Goal: Information Seeking & Learning: Learn about a topic

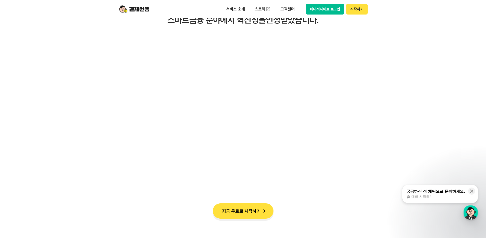
scroll to position [853, 0]
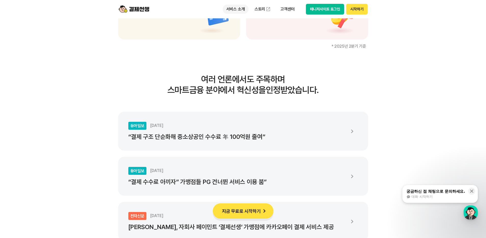
click at [240, 12] on p "서비스 소개" at bounding box center [236, 9] width 26 height 9
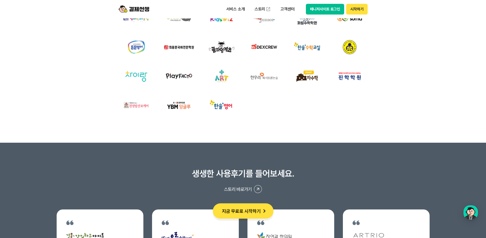
scroll to position [1879, 0]
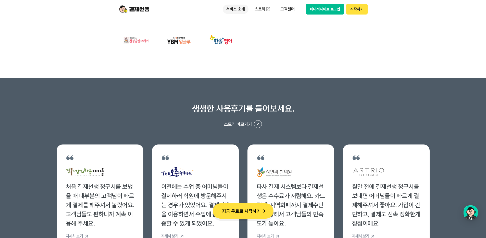
click at [236, 10] on p "서비스 소개" at bounding box center [236, 9] width 26 height 9
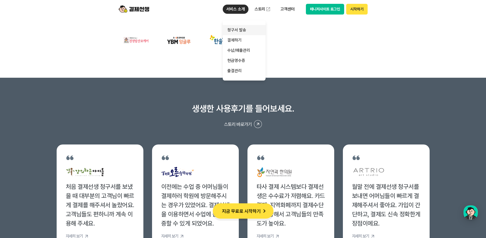
click at [241, 29] on link "청구서 발송" at bounding box center [244, 30] width 43 height 10
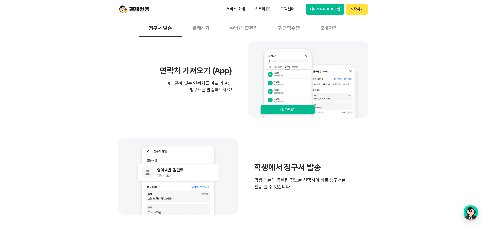
scroll to position [369, 0]
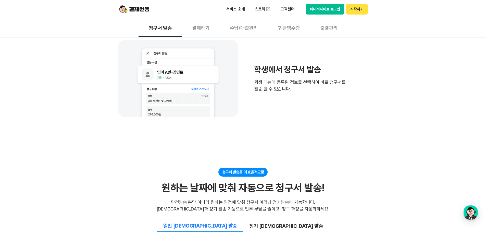
click at [203, 26] on button "결제하기" at bounding box center [201, 27] width 38 height 19
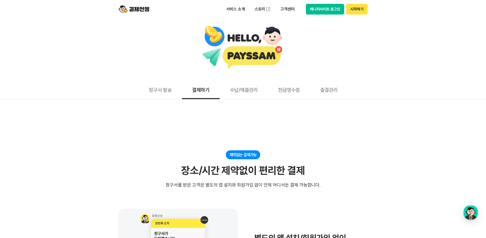
click at [254, 95] on button "수납/매출관리" at bounding box center [244, 89] width 48 height 19
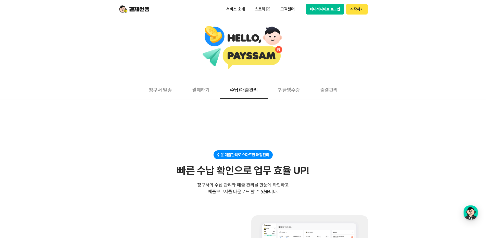
click at [300, 93] on button "현금영수증" at bounding box center [289, 89] width 42 height 19
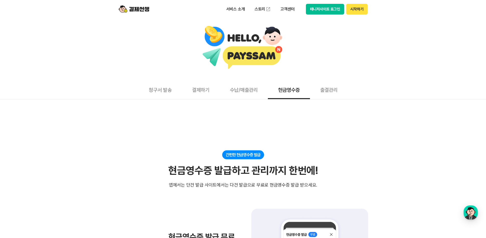
click at [201, 93] on button "결제하기" at bounding box center [201, 89] width 38 height 19
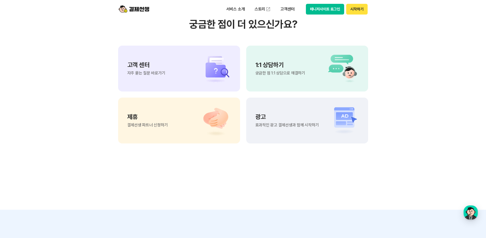
scroll to position [1342, 0]
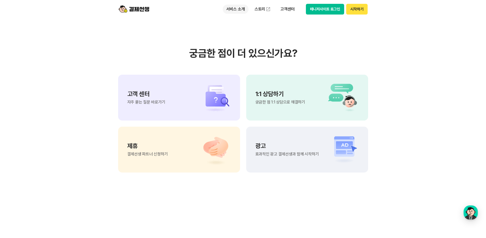
click at [232, 11] on p "서비스 소개" at bounding box center [236, 9] width 26 height 9
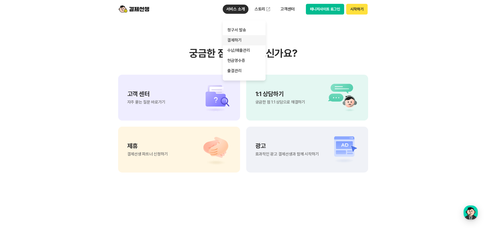
click at [235, 40] on link "결제하기" at bounding box center [244, 40] width 43 height 10
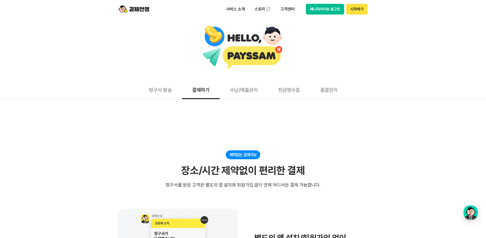
scroll to position [57, 0]
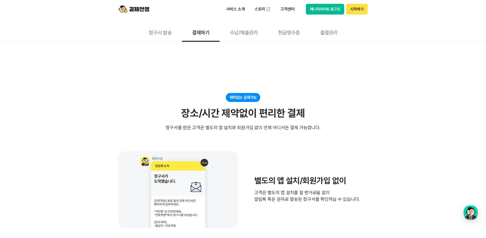
click at [163, 34] on button "청구서 발송" at bounding box center [160, 32] width 43 height 19
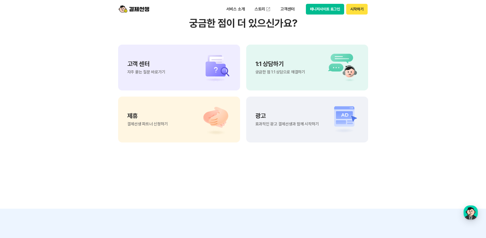
scroll to position [1265, 0]
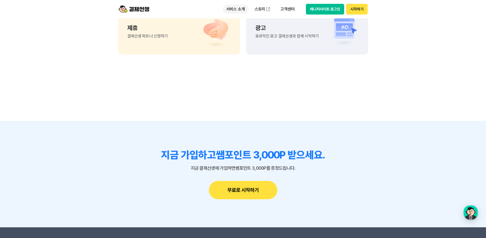
click at [238, 12] on p "서비스 소개" at bounding box center [236, 9] width 26 height 9
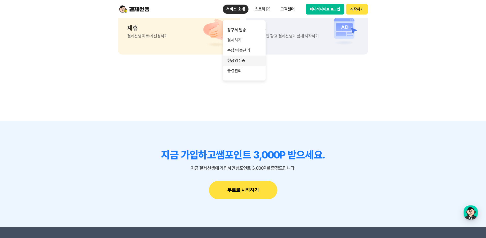
click at [240, 56] on link "현금영수증" at bounding box center [244, 61] width 43 height 10
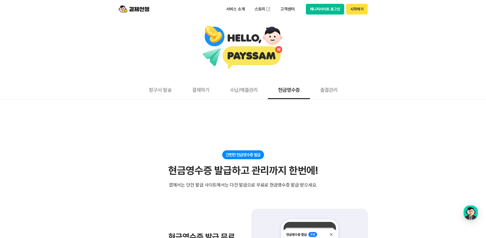
scroll to position [65, 0]
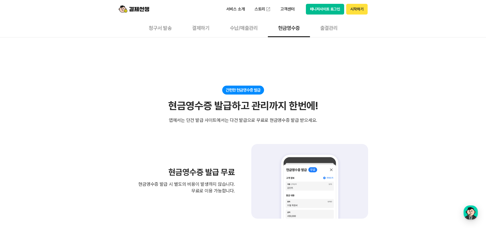
click at [246, 29] on button "수납/매출관리" at bounding box center [244, 27] width 48 height 19
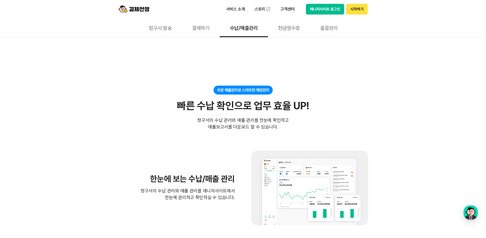
click at [291, 30] on button "현금영수증" at bounding box center [289, 27] width 42 height 19
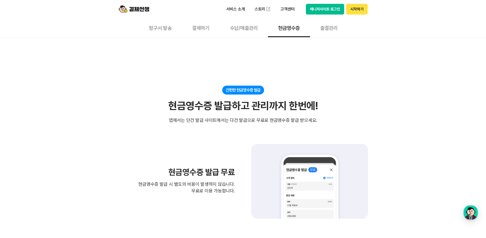
scroll to position [99, 0]
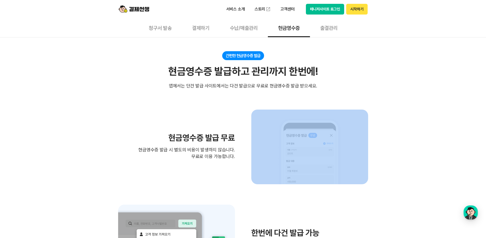
drag, startPoint x: 234, startPoint y: 158, endPoint x: 148, endPoint y: 136, distance: 88.8
click at [148, 136] on div "현금영수증 발급 무료 현금영수증 발급 시 별도의 비용이 발생하지 않습니다. 무료로 이용 가능합니다." at bounding box center [243, 147] width 250 height 75
click at [148, 136] on h3 "현금영수증 발급 무료" at bounding box center [176, 138] width 117 height 8
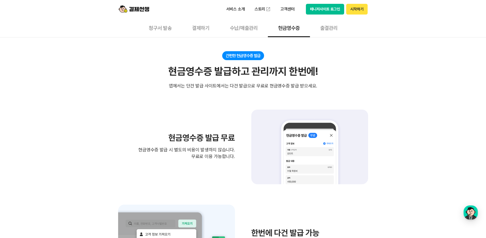
drag, startPoint x: 158, startPoint y: 137, endPoint x: 236, endPoint y: 168, distance: 83.5
click at [236, 168] on div "현금영수증 발급 무료 현금영수증 발급 시 별도의 비용이 발생하지 않습니다. 무료로 이용 가능합니다." at bounding box center [243, 147] width 250 height 75
click at [236, 167] on div "현금영수증 발급 무료 현금영수증 발급 시 별도의 비용이 발생하지 않습니다. 무료로 이용 가능합니다." at bounding box center [243, 147] width 250 height 75
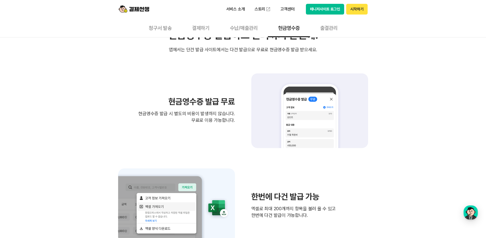
scroll to position [199, 0]
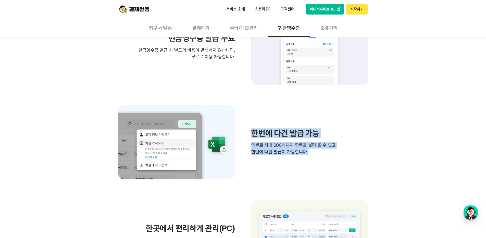
drag, startPoint x: 254, startPoint y: 130, endPoint x: 380, endPoint y: 164, distance: 130.9
click at [380, 164] on div "간편한 현금영수증 발급 현금영수증 발급하고 관리까지 한번에! 현금영수증 발급하고 관리까지 한번에! 앱에서는 단건 발급 사이트에서는 다건 발급으…" at bounding box center [243, 161] width 486 height 418
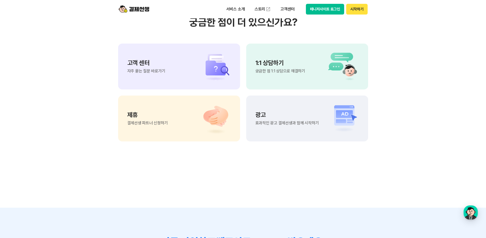
scroll to position [520, 0]
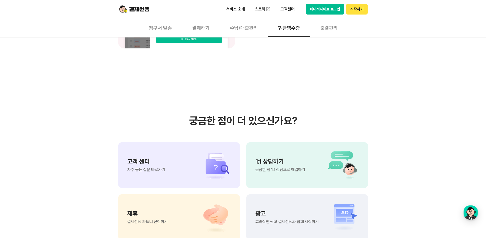
click at [250, 27] on button "수납/매출관리" at bounding box center [244, 27] width 48 height 19
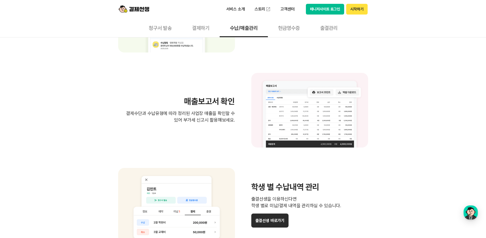
scroll to position [235, 0]
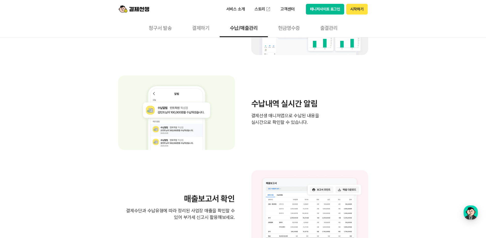
click at [289, 24] on button "현금영수증" at bounding box center [289, 27] width 42 height 19
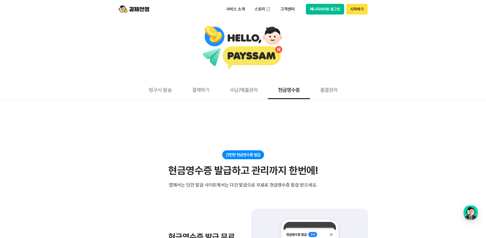
click at [246, 91] on button "수납/매출관리" at bounding box center [244, 89] width 48 height 19
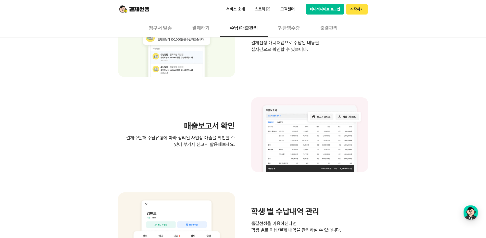
scroll to position [371, 0]
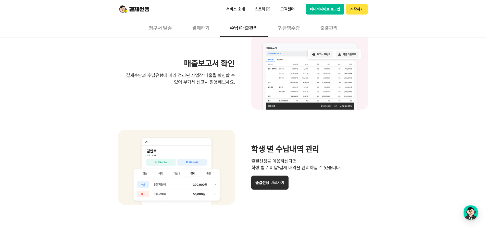
click at [337, 25] on button "출결관리" at bounding box center [329, 27] width 38 height 19
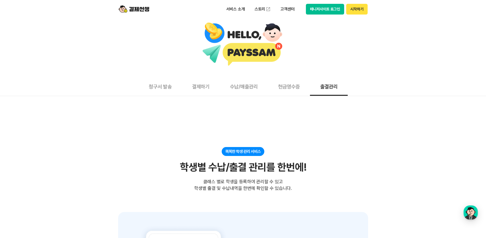
scroll to position [94, 0]
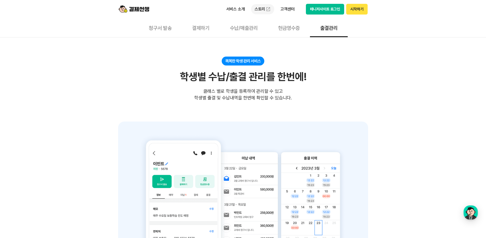
click at [263, 11] on link "스토리" at bounding box center [262, 9] width 23 height 10
click at [144, 12] on img at bounding box center [134, 9] width 31 height 10
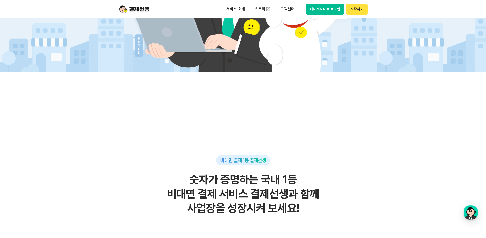
scroll to position [328, 0]
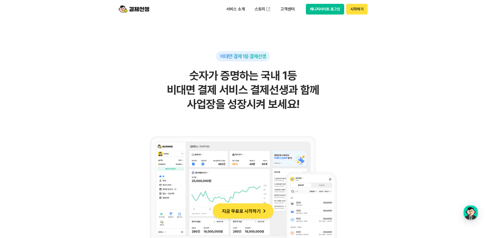
drag, startPoint x: 177, startPoint y: 72, endPoint x: 354, endPoint y: 109, distance: 180.9
click at [354, 109] on h2 "숫자가 증명하는 국내 1등 비대면 결제 서비스 결제선생과 함께 사업장을 성장시켜 보세요!" at bounding box center [243, 90] width 250 height 43
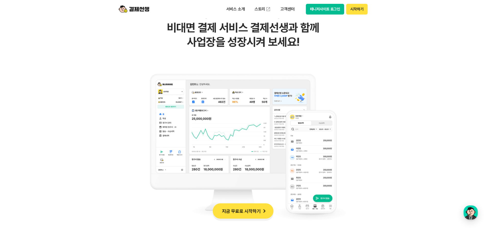
scroll to position [449, 0]
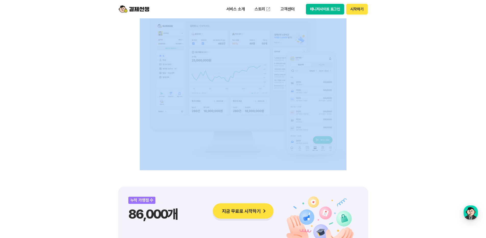
drag, startPoint x: 117, startPoint y: 92, endPoint x: 428, endPoint y: 121, distance: 312.3
drag, startPoint x: 241, startPoint y: 125, endPoint x: 167, endPoint y: 118, distance: 74.3
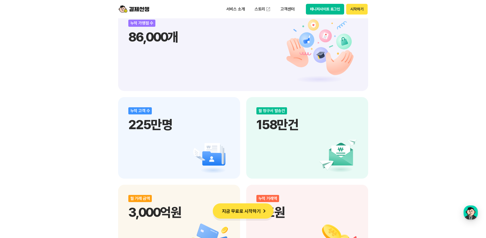
scroll to position [690, 0]
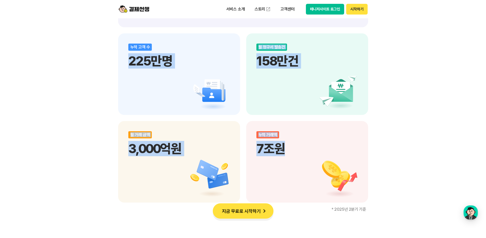
drag, startPoint x: 391, startPoint y: 157, endPoint x: 91, endPoint y: 65, distance: 314.0
click at [91, 65] on div "비대면 결제 1등 결제선생 숫자가 증명하는 국내 1등 비대면 결제 서비스 결제선생과 함께 사업장을 성장시켜 보세요! 누적 가맹점 수 86,00…" at bounding box center [243, 73] width 486 height 900
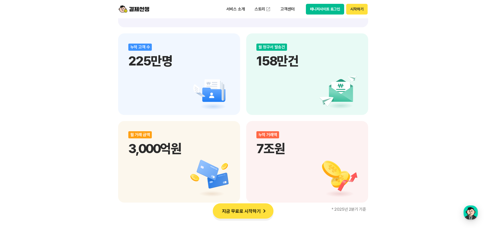
scroll to position [746, 0]
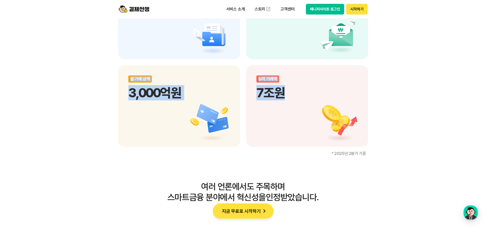
drag, startPoint x: 350, startPoint y: 132, endPoint x: 27, endPoint y: 73, distance: 329.0
click at [27, 73] on div "비대면 결제 1등 결제선생 숫자가 증명하는 국내 1등 비대면 결제 서비스 결제선생과 함께 사업장을 성장시켜 보세요! 누적 가맹점 수 86,00…" at bounding box center [243, 17] width 486 height 900
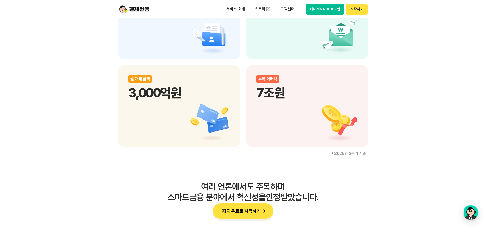
click at [117, 78] on div "비대면 결제 1등 결제선생 숫자가 증명하는 국내 1등 비대면 결제 서비스 결제선생과 함께 사업장을 성장시켜 보세요! 누적 가맹점 수 86,00…" at bounding box center [243, 17] width 486 height 900
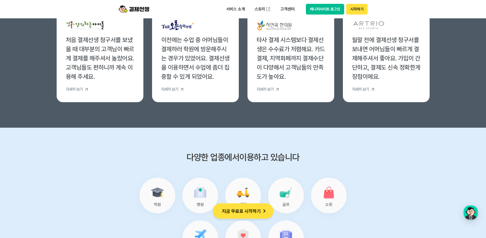
scroll to position [1990, 0]
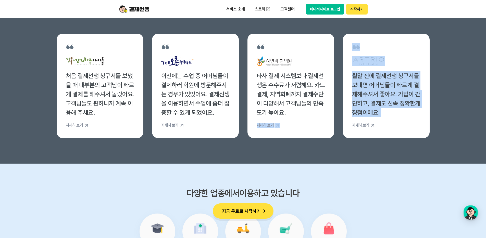
drag, startPoint x: 403, startPoint y: 131, endPoint x: 269, endPoint y: 136, distance: 134.0
click at [258, 130] on ul "처음 결제선생 청구서를 보냈을 때 대부분의 고객님이 빠르게 결제를 해주셔서 놀랐어요. 고객님들도 편하니까 계속 이용해 주세요. 자세히 보기 이…" at bounding box center [243, 86] width 373 height 105
click at [448, 148] on section "생생한 사용후기를 들어보세요. 스토리 바로가기 처음 결제선생 청구서를 보냈을 때 대부분의 고객님이 빠르게 결제를 해주셔서 놀랐어요. 고객님들도…" at bounding box center [243, 65] width 486 height 197
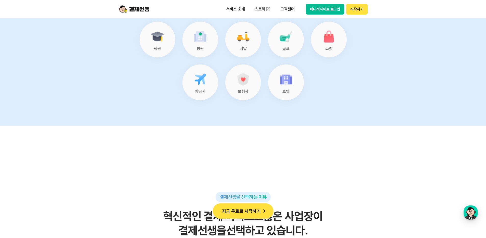
scroll to position [2151, 0]
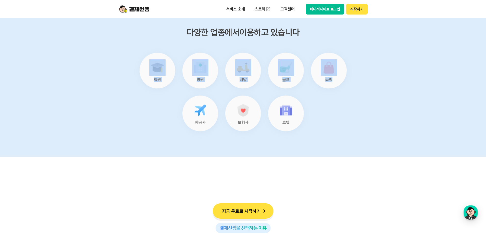
drag, startPoint x: 351, startPoint y: 117, endPoint x: 106, endPoint y: 71, distance: 249.6
click at [106, 71] on section "다양한 업종에서 이용하고 있습니다 학원 병원 배달 골프 쇼핑 항공사 보험사 호텔" at bounding box center [243, 80] width 486 height 154
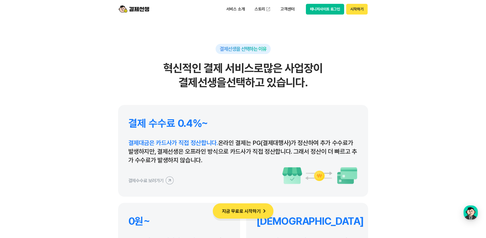
scroll to position [2417, 0]
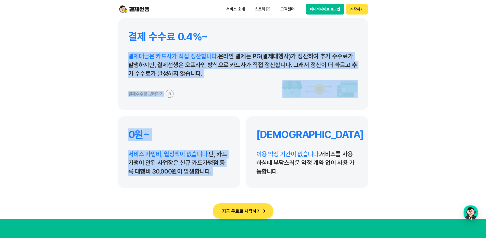
drag, startPoint x: 403, startPoint y: 117, endPoint x: 50, endPoint y: 47, distance: 359.9
click at [50, 47] on section "결제선생을 선택하는 이유 혁신적인 결제 서비스로 많은 사업장이 결제선생을 선택하고 있습니다. 결제 수수료 0.4%~ 결제대금은 카드사가 직접 …" at bounding box center [243, 55] width 486 height 328
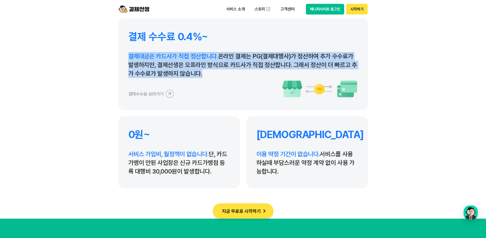
drag, startPoint x: 223, startPoint y: 77, endPoint x: 89, endPoint y: 47, distance: 137.6
click at [89, 47] on section "결제선생을 선택하는 이유 혁신적인 결제 서비스로 많은 사업장이 결제선생을 선택하고 있습니다. 결제 수수료 0.4%~ 결제대금은 카드사가 직접 …" at bounding box center [243, 55] width 486 height 328
drag, startPoint x: 226, startPoint y: 175, endPoint x: 116, endPoint y: 124, distance: 120.5
click at [116, 124] on section "결제선생을 선택하는 이유 혁신적인 결제 서비스로 많은 사업장이 결제선생을 선택하고 있습니다. 결제 수수료 0.4%~ 결제대금은 카드사가 직접 …" at bounding box center [243, 55] width 486 height 328
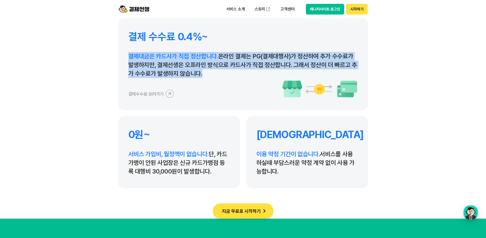
click at [116, 124] on section "결제선생을 선택하는 이유 혁신적인 결제 서비스로 많은 사업장이 결제선생을 선택하고 있습니다. 결제 수수료 0.4%~ 결제대금은 카드사가 직접 …" at bounding box center [243, 55] width 486 height 328
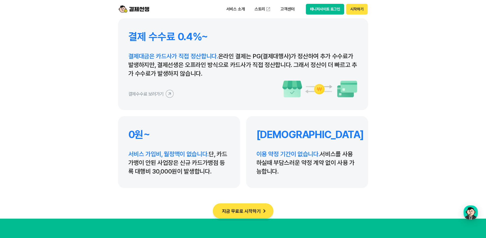
scroll to position [2476, 0]
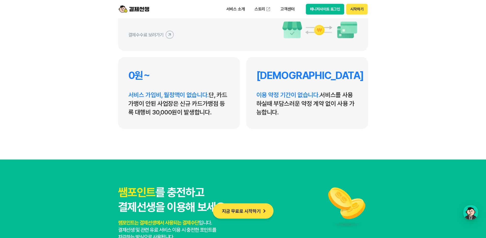
drag, startPoint x: 172, startPoint y: 110, endPoint x: 80, endPoint y: 66, distance: 101.9
drag, startPoint x: 130, startPoint y: 74, endPoint x: 208, endPoint y: 119, distance: 89.7
click at [204, 118] on div "0원~ 서비스 가입비, 월정액이 없습니다. 단, 카드가맹이 안된 사업장은 신규 카드가맹점 등록 대행비 30,000원이 발생합니다." at bounding box center [179, 93] width 122 height 72
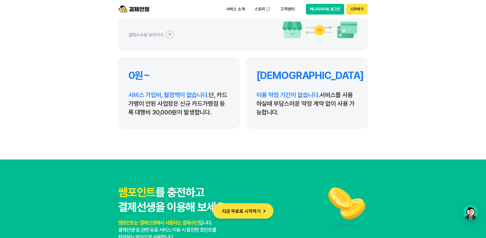
click at [208, 119] on div "0원~ 서비스 가입비, 월정액이 없습니다. 단, 카드가맹이 안된 사업장은 신규 카드가맹점 등록 대행비 30,000원이 발생합니다." at bounding box center [179, 93] width 122 height 72
drag, startPoint x: 140, startPoint y: 89, endPoint x: 100, endPoint y: 71, distance: 43.3
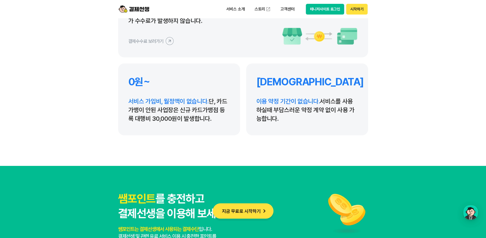
drag, startPoint x: 279, startPoint y: 119, endPoint x: 93, endPoint y: 80, distance: 190.7
click at [93, 80] on section "결제선생을 선택하는 이유 혁신적인 결제 서비스로 많은 사업장이 결제선생을 선택하고 있습니다. 결제 수수료 0.4%~ 결제대금은 카드사가 직접 …" at bounding box center [243, 2] width 486 height 328
click at [94, 81] on section "결제선생을 선택하는 이유 혁신적인 결제 서비스로 많은 사업장이 결제선생을 선택하고 있습니다. 결제 수수료 0.4%~ 결제대금은 카드사가 직접 …" at bounding box center [243, 2] width 486 height 328
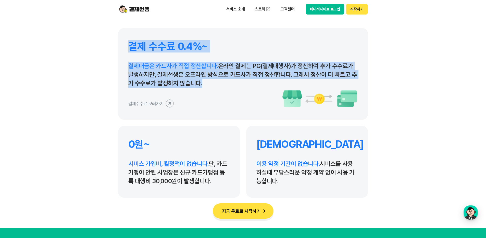
drag, startPoint x: 242, startPoint y: 91, endPoint x: 92, endPoint y: 49, distance: 156.2
click at [92, 49] on section "결제선생을 선택하는 이유 혁신적인 결제 서비스로 많은 사업장이 결제선생을 선택하고 있습니다. 결제 수수료 0.4%~ 결제대금은 카드사가 직접 …" at bounding box center [243, 65] width 486 height 328
click at [92, 48] on section "결제선생을 선택하는 이유 혁신적인 결제 서비스로 많은 사업장이 결제선생을 선택하고 있습니다. 결제 수수료 0.4%~ 결제대금은 카드사가 직접 …" at bounding box center [243, 65] width 486 height 328
drag, startPoint x: 117, startPoint y: 42, endPoint x: 217, endPoint y: 92, distance: 112.4
click at [210, 89] on section "결제선생을 선택하는 이유 혁신적인 결제 서비스로 많은 사업장이 결제선생을 선택하고 있습니다. 결제 수수료 0.4%~ 결제대금은 카드사가 직접 …" at bounding box center [243, 65] width 486 height 328
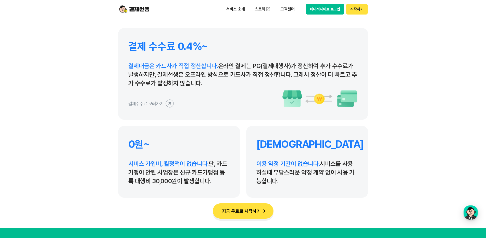
click at [217, 92] on div "결제수수료 보러가기" at bounding box center [243, 99] width 230 height 18
drag, startPoint x: 217, startPoint y: 81, endPoint x: 104, endPoint y: 42, distance: 119.6
click at [104, 42] on section "결제선생을 선택하는 이유 혁신적인 결제 서비스로 많은 사업장이 결제선생을 선택하고 있습니다. 결제 수수료 0.4%~ 결제대금은 카드사가 직접 …" at bounding box center [243, 65] width 486 height 328
click at [171, 104] on icon at bounding box center [169, 103] width 11 height 11
